Goal: Information Seeking & Learning: Obtain resource

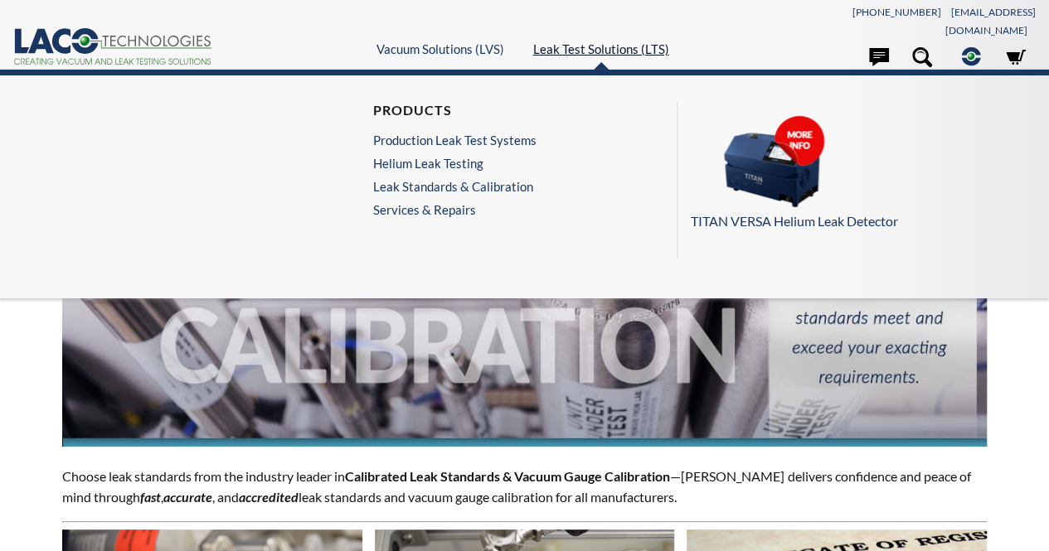
select select "Language Translate Widget"
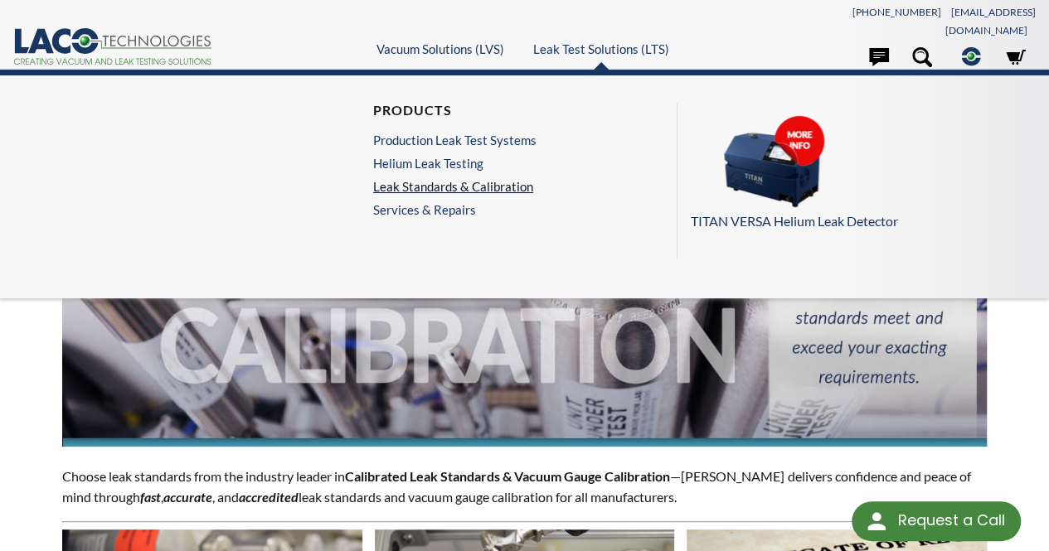
click at [508, 179] on link "Leak Standards & Calibration" at bounding box center [454, 186] width 163 height 15
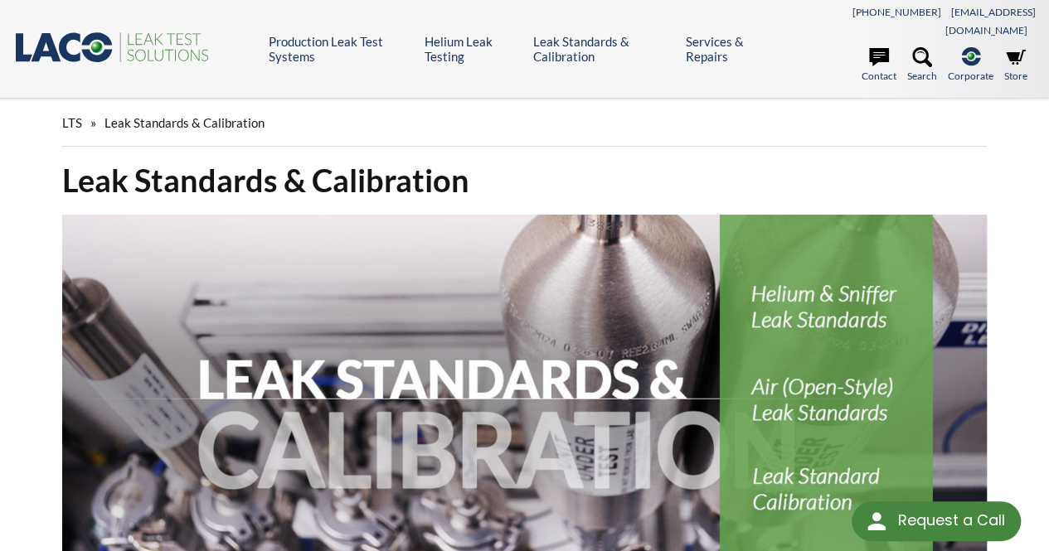
select select "Language Translate Widget"
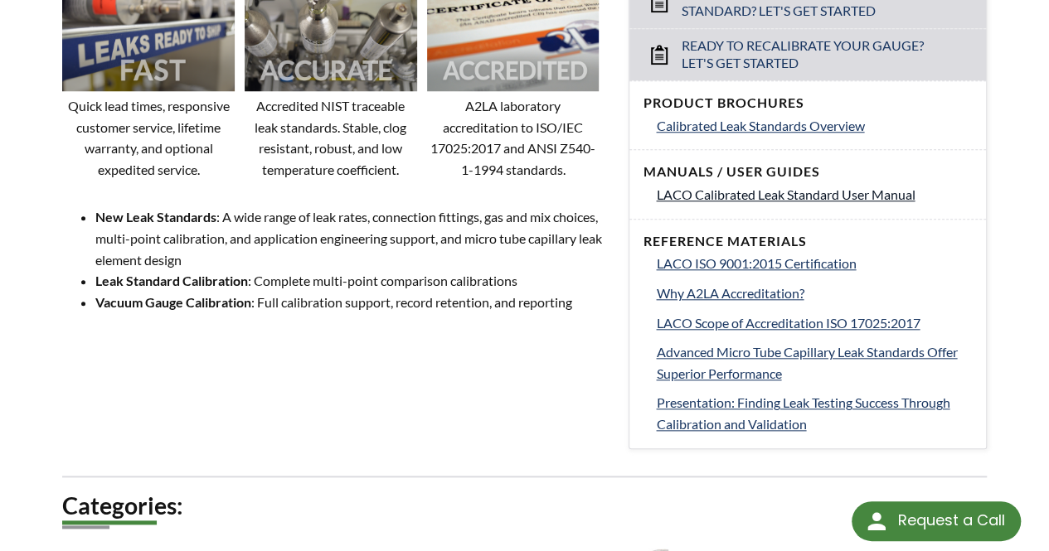
scroll to position [746, 0]
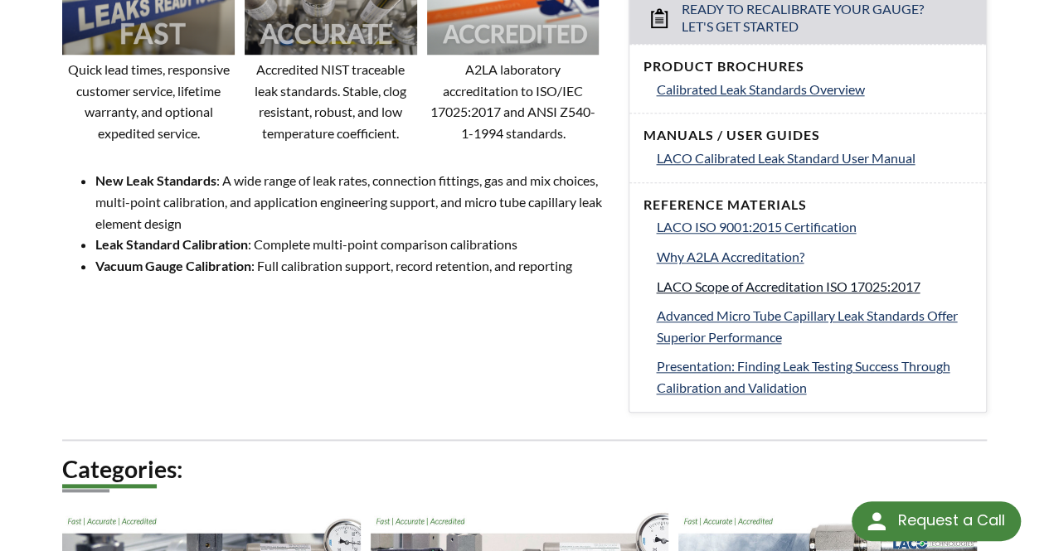
click at [768, 279] on span "LACO Scope of Accreditation ISO 17025:2017" at bounding box center [788, 287] width 264 height 16
